Goal: Check status: Check status

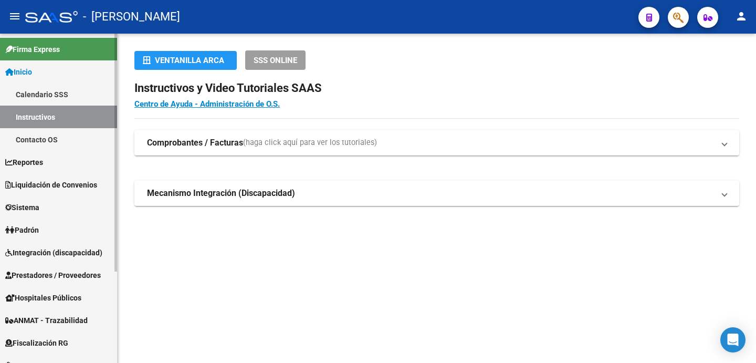
click at [33, 227] on span "Padrón" at bounding box center [22, 230] width 34 height 12
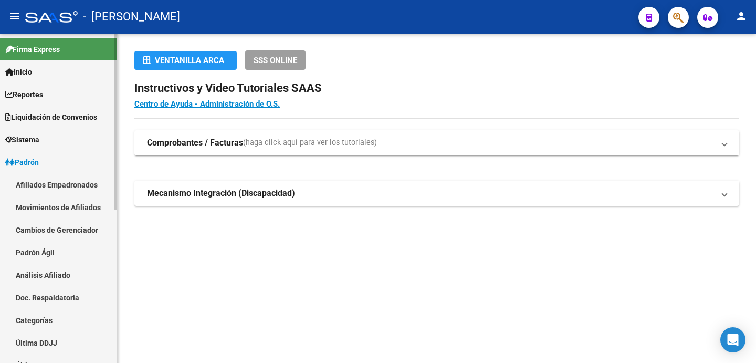
click at [56, 181] on link "Afiliados Empadronados" at bounding box center [58, 184] width 117 height 23
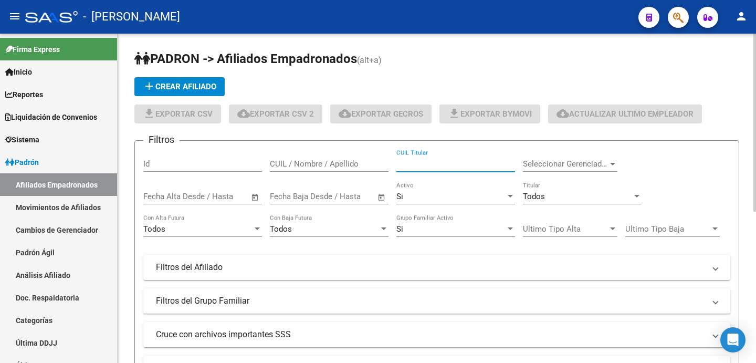
click at [461, 162] on input "CUIL Titular" at bounding box center [455, 163] width 119 height 9
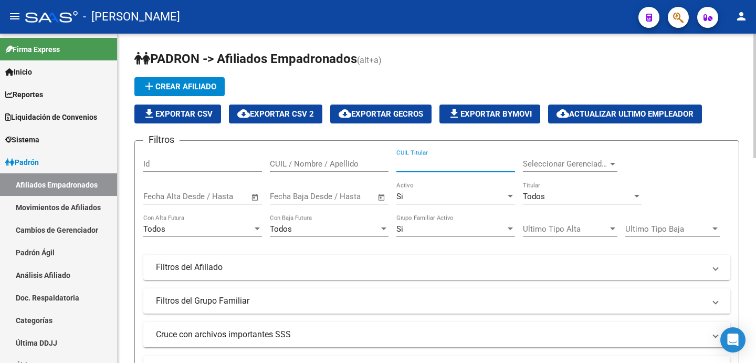
paste input "57032703"
type input "57032703"
click at [308, 159] on div "CUIL / Nombre / Apellido" at bounding box center [329, 160] width 119 height 23
paste input "57032703"
type input "57032703"
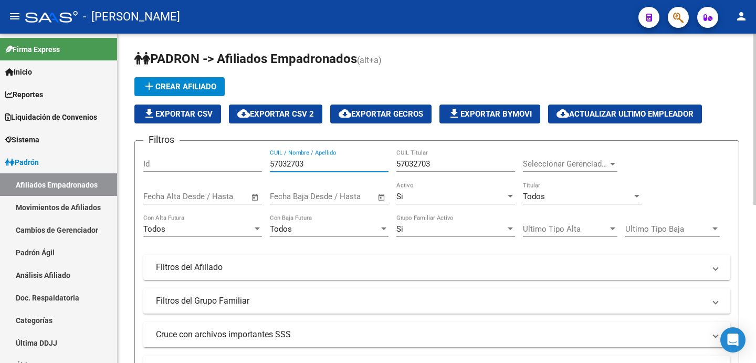
click at [422, 164] on input "57032703" at bounding box center [455, 163] width 119 height 9
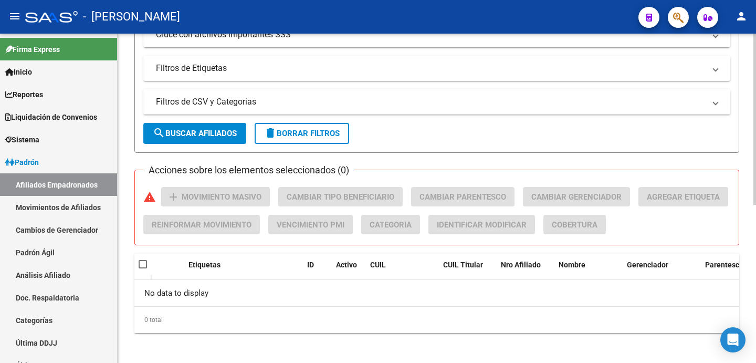
scroll to position [304, 0]
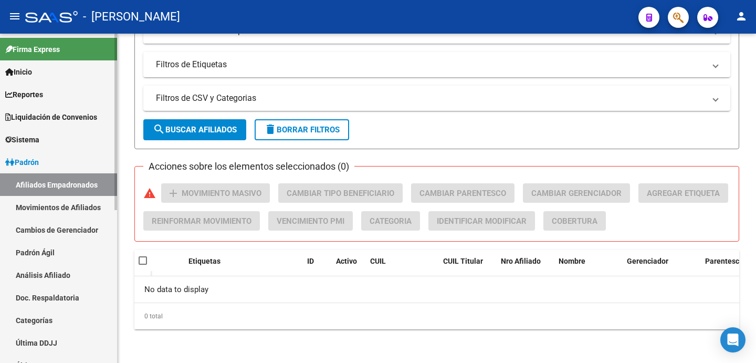
click at [39, 247] on link "Padrón Ágil" at bounding box center [58, 252] width 117 height 23
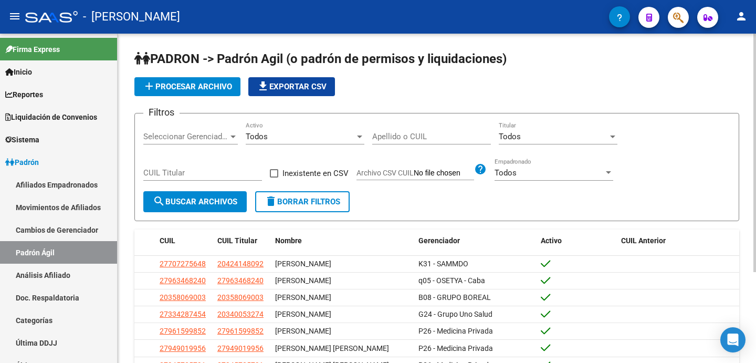
click at [409, 132] on input "Apellido o CUIL" at bounding box center [431, 136] width 119 height 9
paste input "57032703"
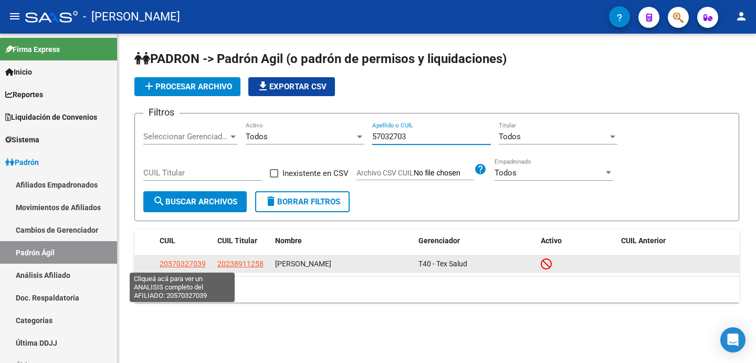
type input "57032703"
click at [181, 265] on span "20570327039" at bounding box center [183, 263] width 46 height 8
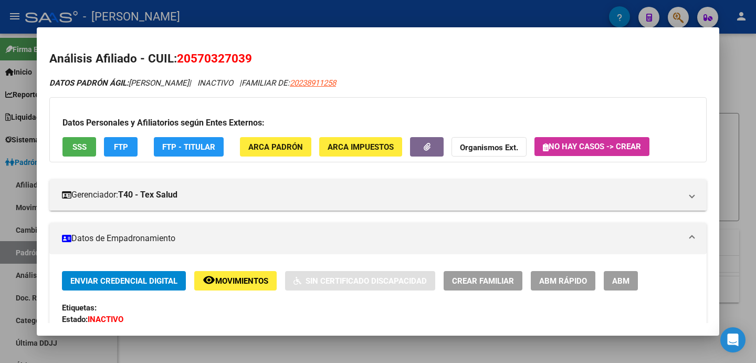
click at [76, 142] on span "SSS" at bounding box center [79, 146] width 14 height 9
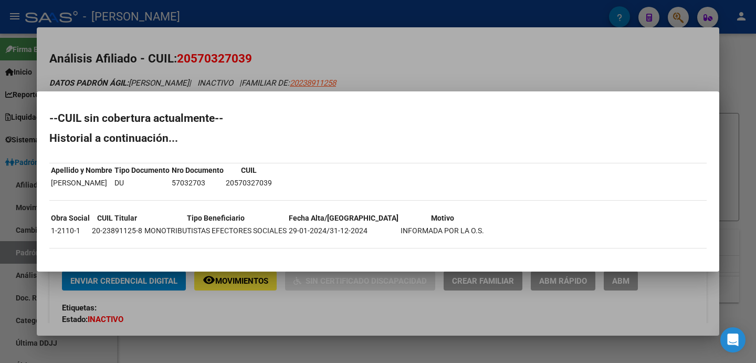
click at [317, 49] on div at bounding box center [378, 181] width 756 height 363
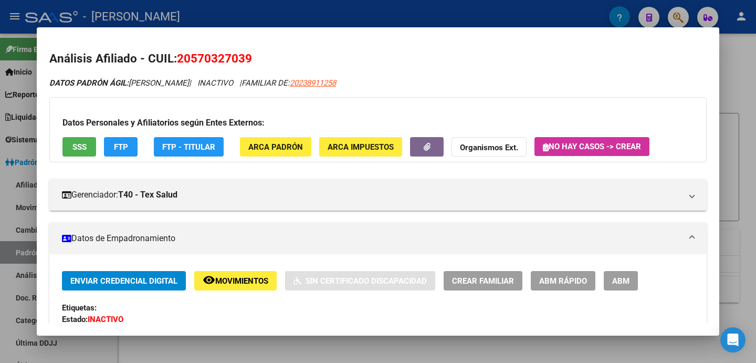
click at [119, 150] on span "FTP" at bounding box center [121, 146] width 14 height 9
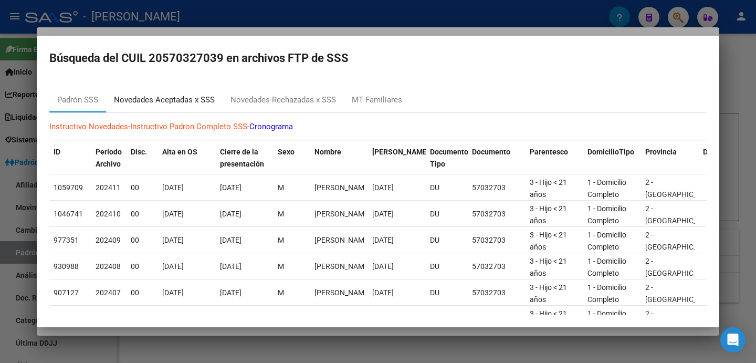
click at [190, 101] on div "Novedades Aceptadas x SSS" at bounding box center [164, 100] width 101 height 12
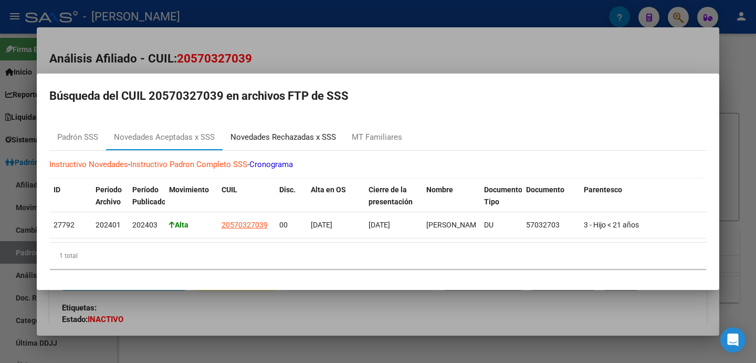
click at [312, 143] on div "Novedades Rechazadas x SSS" at bounding box center [283, 137] width 106 height 12
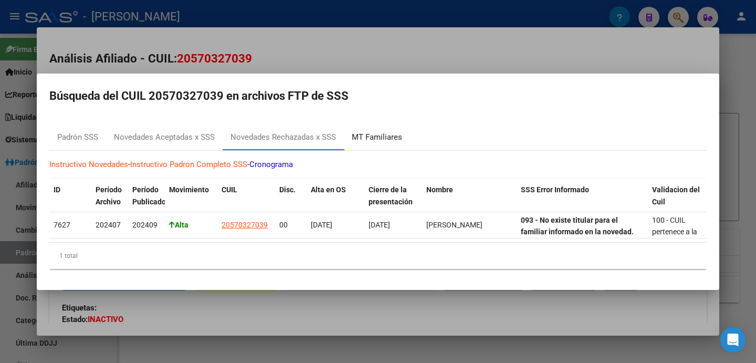
click at [366, 138] on div "MT Familiares" at bounding box center [377, 137] width 50 height 12
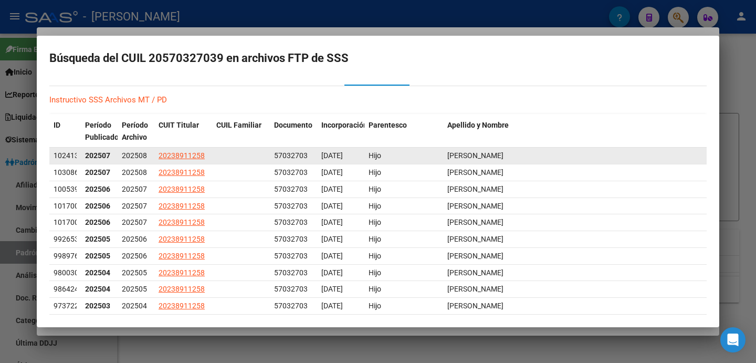
scroll to position [65, 0]
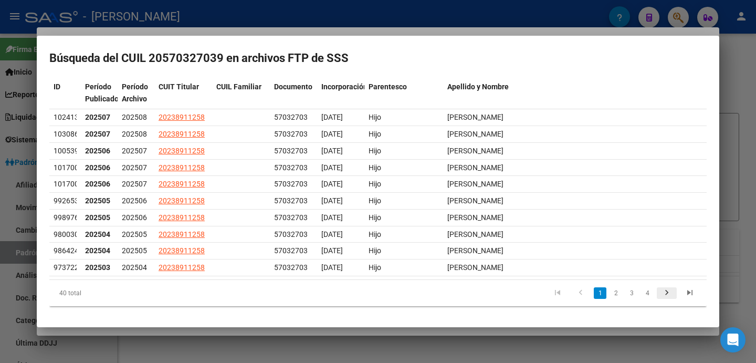
click at [663, 293] on icon "go to next page" at bounding box center [667, 294] width 14 height 13
click at [667, 293] on icon "go to next page" at bounding box center [667, 294] width 14 height 13
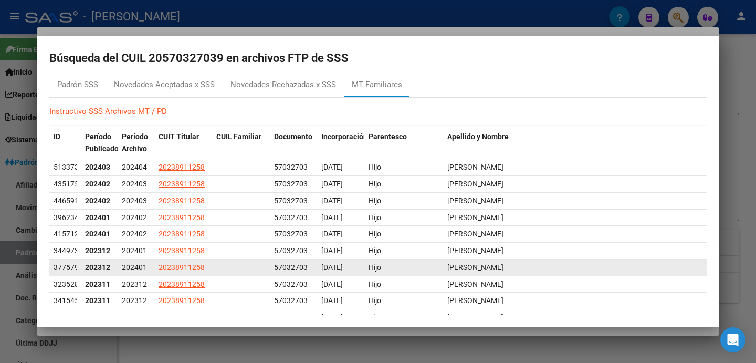
scroll to position [0, 0]
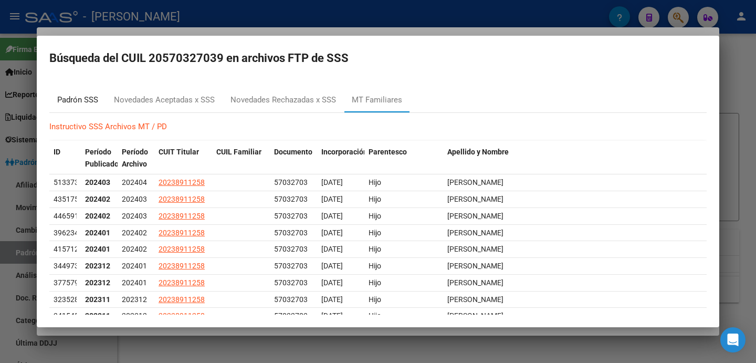
click at [88, 103] on div "Padrón SSS" at bounding box center [77, 100] width 41 height 12
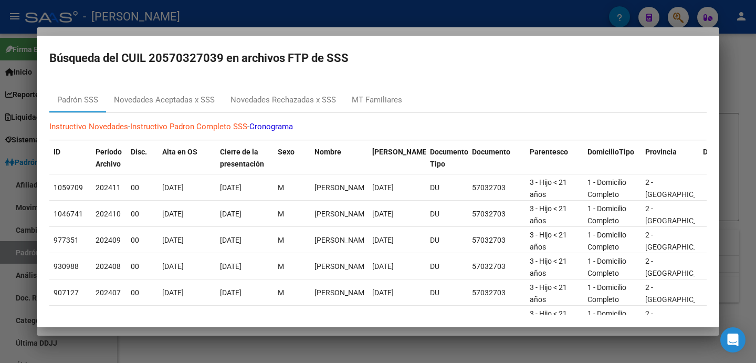
click at [355, 11] on div at bounding box center [378, 181] width 756 height 363
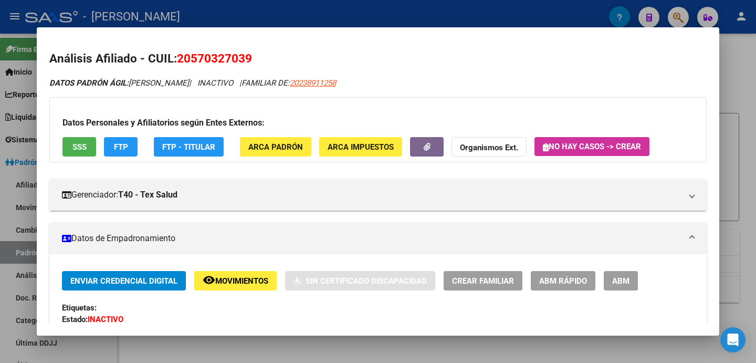
click at [741, 88] on div at bounding box center [378, 181] width 756 height 363
